Goal: Find specific page/section: Find specific page/section

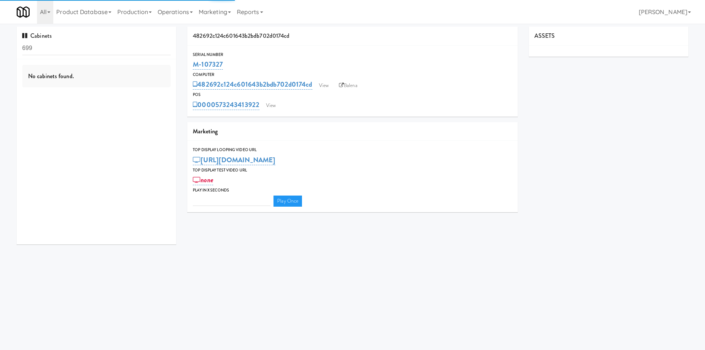
type input "3"
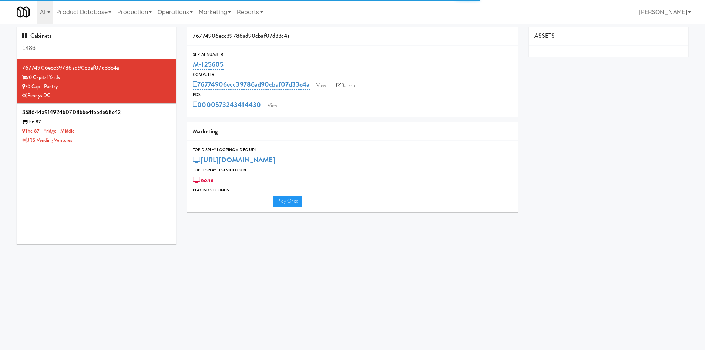
type input "3"
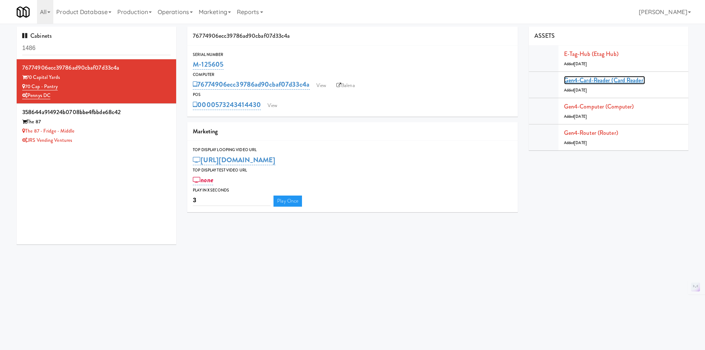
click at [576, 81] on link "Gen4-card-reader (Card Reader)" at bounding box center [604, 80] width 81 height 9
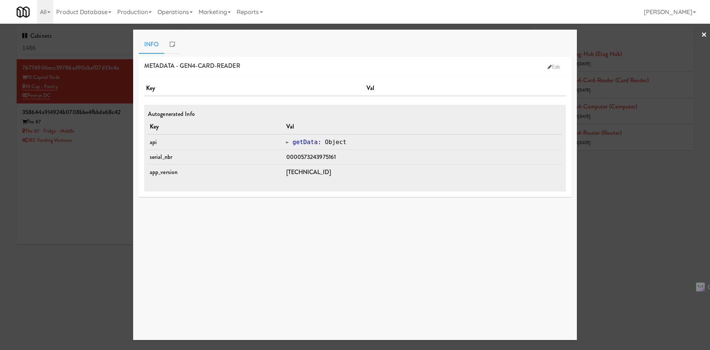
click at [651, 227] on div at bounding box center [355, 175] width 710 height 350
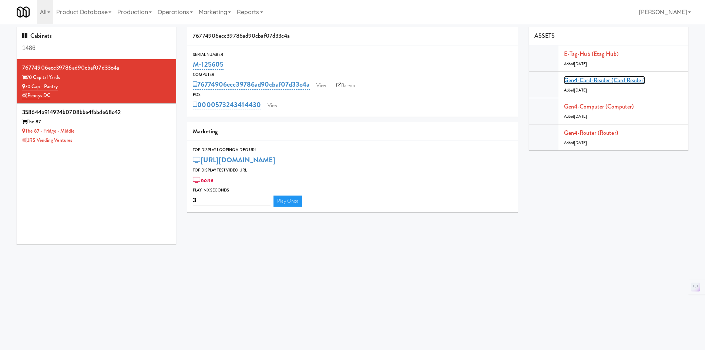
click at [604, 80] on link "Gen4-card-reader (Card Reader)" at bounding box center [604, 80] width 81 height 9
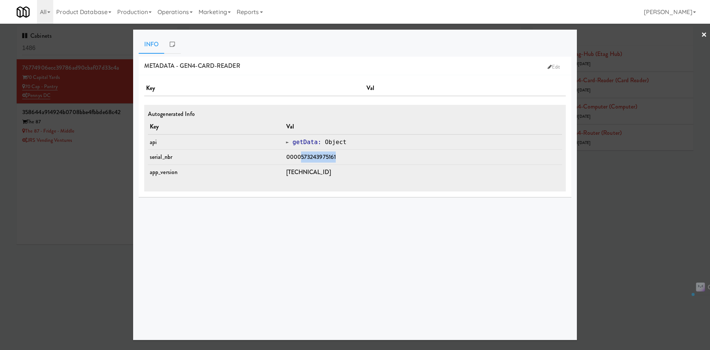
drag, startPoint x: 348, startPoint y: 155, endPoint x: 309, endPoint y: 154, distance: 39.3
click at [309, 154] on td "0000573243975161" at bounding box center [423, 156] width 278 height 15
copy span "573243975161"
click at [629, 185] on div at bounding box center [355, 175] width 710 height 350
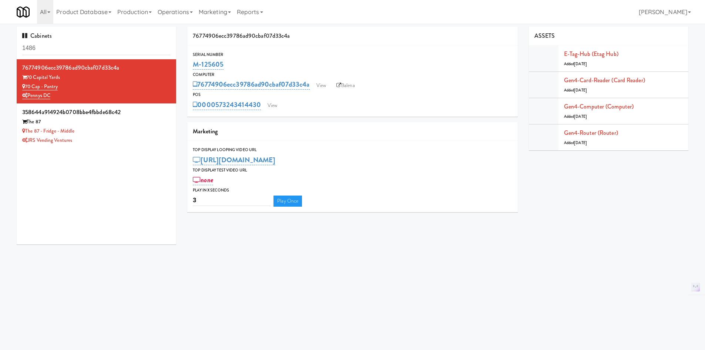
click at [128, 133] on div "The 87 - Fridge - Middle" at bounding box center [96, 131] width 148 height 9
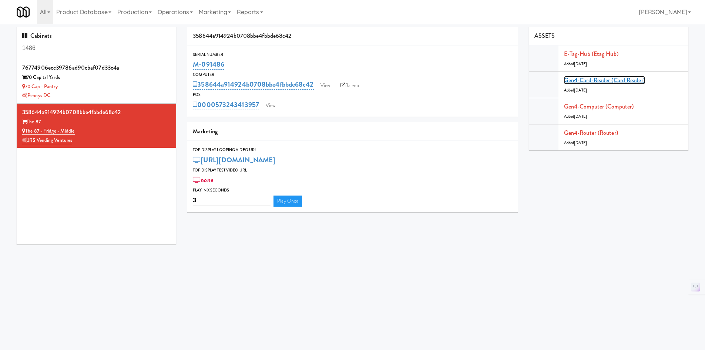
click at [597, 83] on link "Gen4-card-reader (Card Reader)" at bounding box center [604, 80] width 81 height 9
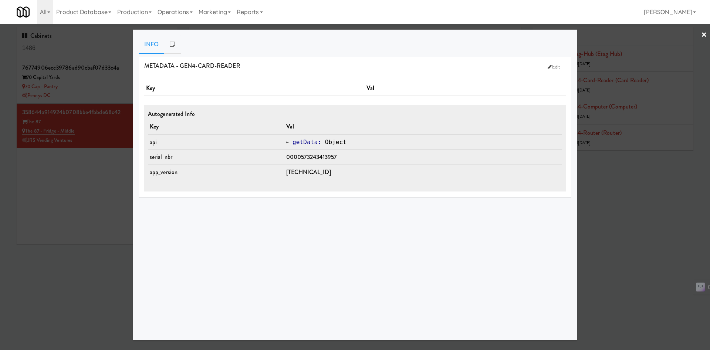
click at [619, 168] on div at bounding box center [355, 175] width 710 height 350
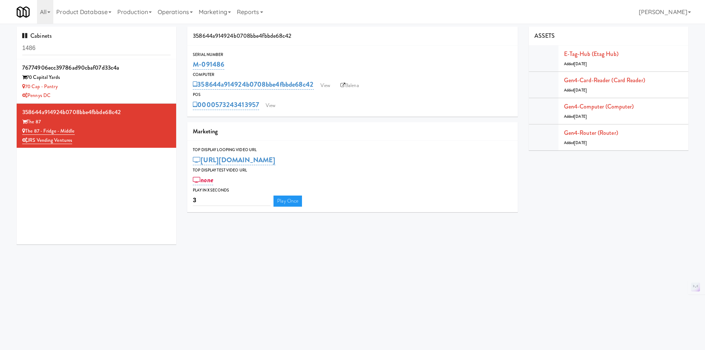
click at [153, 85] on div "70 Cap - Pantry" at bounding box center [96, 86] width 148 height 9
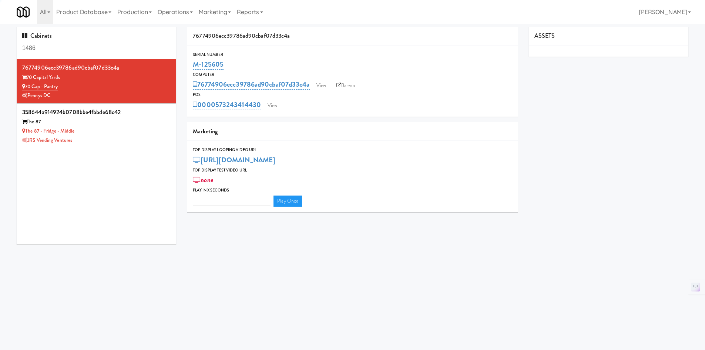
type input "3"
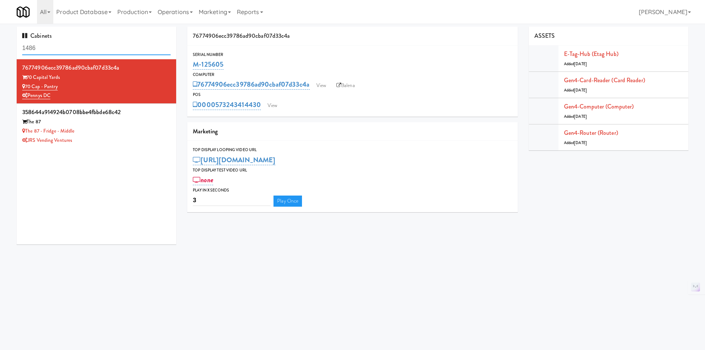
click at [51, 48] on input "1486" at bounding box center [96, 48] width 148 height 14
paste input "Rigby - Ambient - Right"
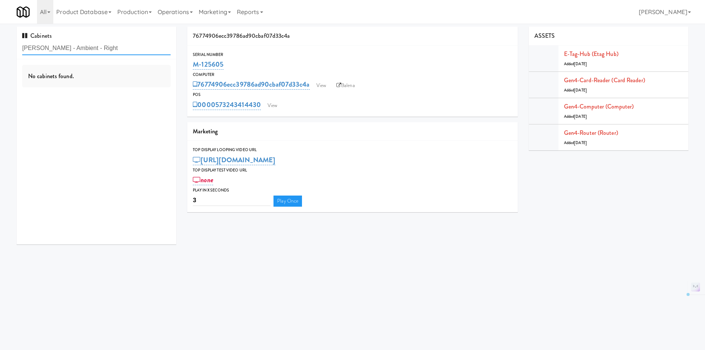
drag, startPoint x: 40, startPoint y: 46, endPoint x: 88, endPoint y: 44, distance: 48.5
click at [88, 44] on input "Rigby - Ambient - Right" at bounding box center [96, 48] width 148 height 14
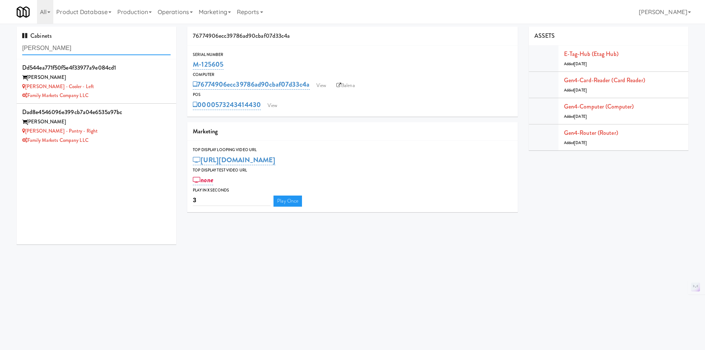
type input "Rigby"
click at [136, 137] on div "Family Markets Company LLC" at bounding box center [96, 140] width 148 height 9
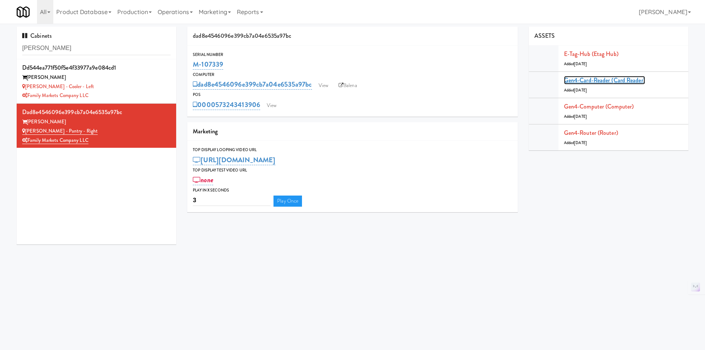
click at [612, 78] on link "Gen4-card-reader (Card Reader)" at bounding box center [604, 80] width 81 height 9
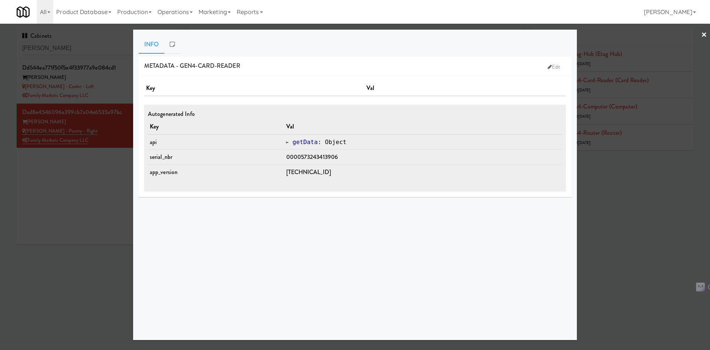
click at [638, 176] on div at bounding box center [355, 175] width 710 height 350
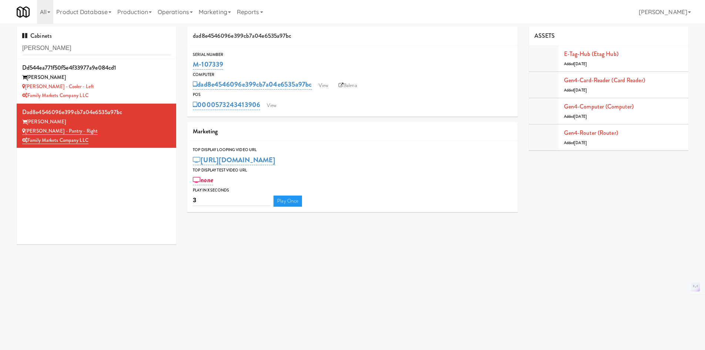
click at [118, 87] on div "Rigby - Cooler - Left" at bounding box center [96, 86] width 148 height 9
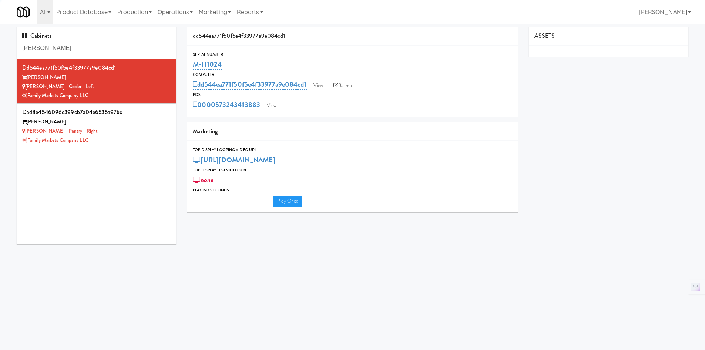
type input "3"
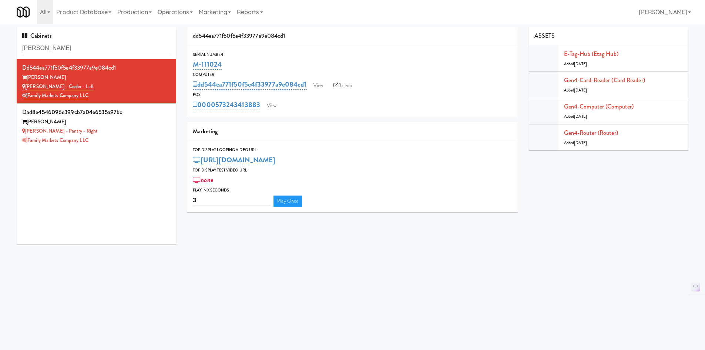
click at [150, 141] on div "Family Markets Company LLC" at bounding box center [96, 140] width 148 height 9
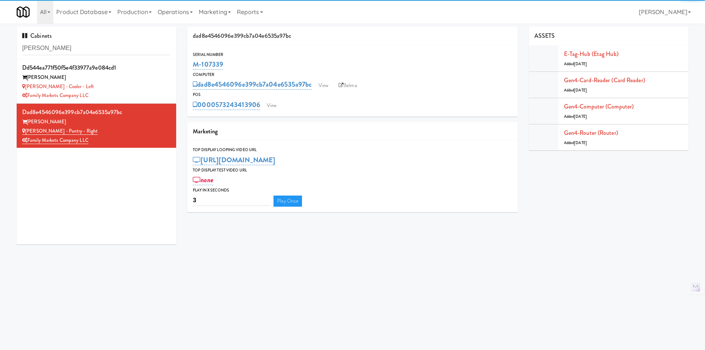
click at [141, 82] on div "Rigby - Cooler - Left" at bounding box center [96, 86] width 148 height 9
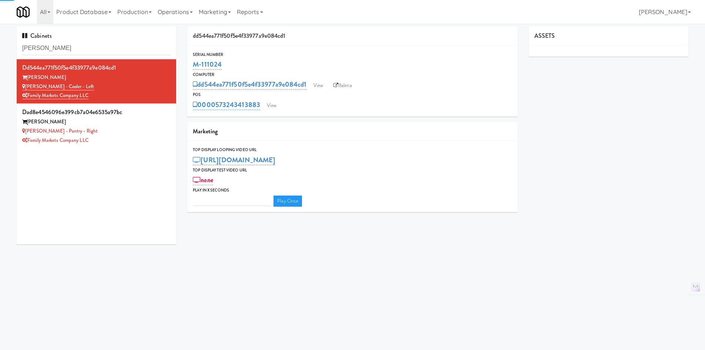
type input "3"
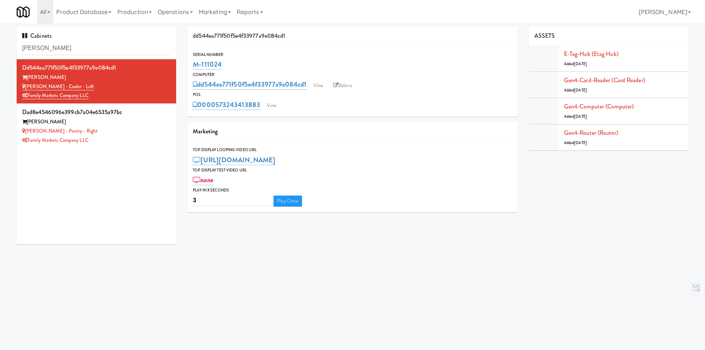
click at [128, 129] on div "Rigby - Pantry - Right" at bounding box center [96, 131] width 148 height 9
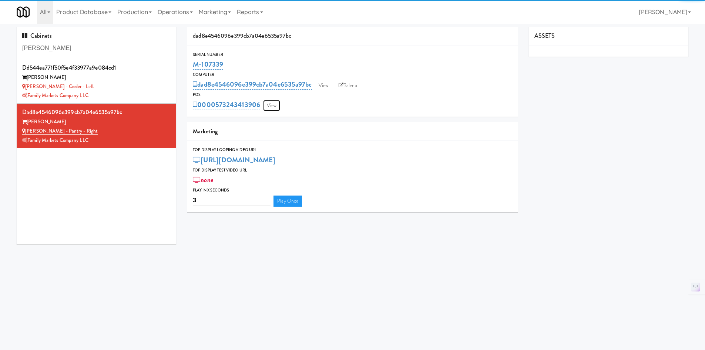
click at [274, 104] on link "View" at bounding box center [271, 105] width 17 height 11
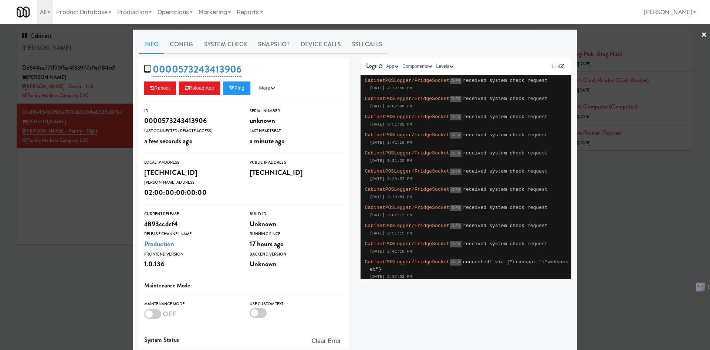
click at [96, 213] on div at bounding box center [355, 175] width 710 height 350
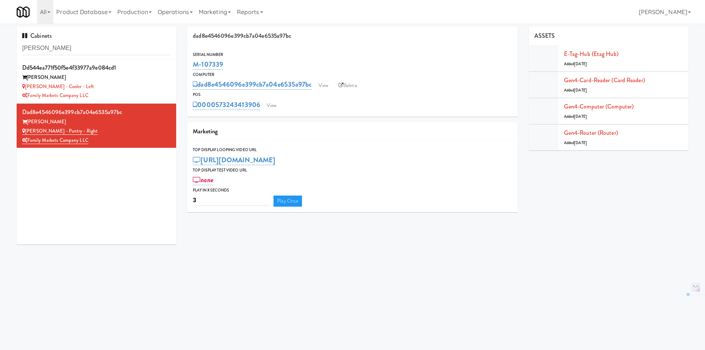
drag, startPoint x: 263, startPoint y: 113, endPoint x: 218, endPoint y: 110, distance: 45.3
click at [218, 110] on div "Serial Number M-107339 Computer dad8e4546096e399cb7a04e6535a97bc View Balena PO…" at bounding box center [352, 81] width 330 height 71
copy link "573243413906"
